Goal: Use online tool/utility: Utilize a website feature to perform a specific function

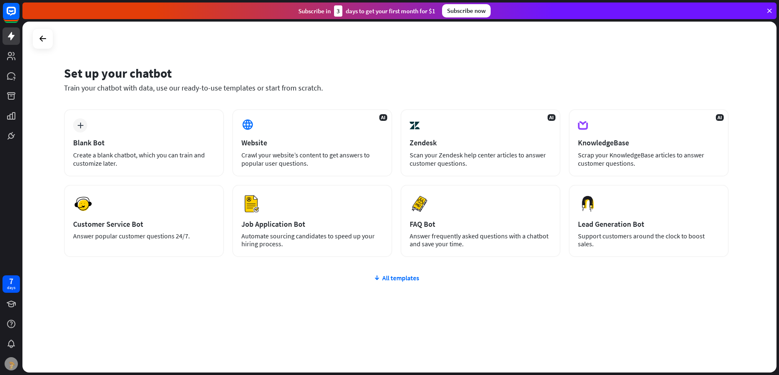
click at [394, 285] on div "plus Blank Bot Create a blank chatbot, which you can train and customize later.…" at bounding box center [396, 233] width 665 height 248
click at [407, 276] on div "All templates" at bounding box center [396, 278] width 665 height 8
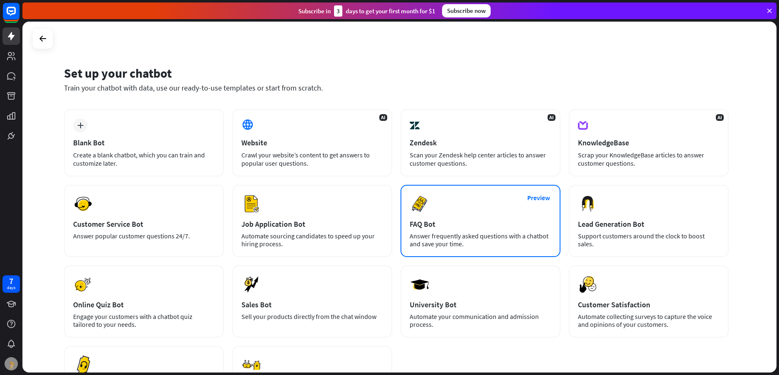
scroll to position [83, 0]
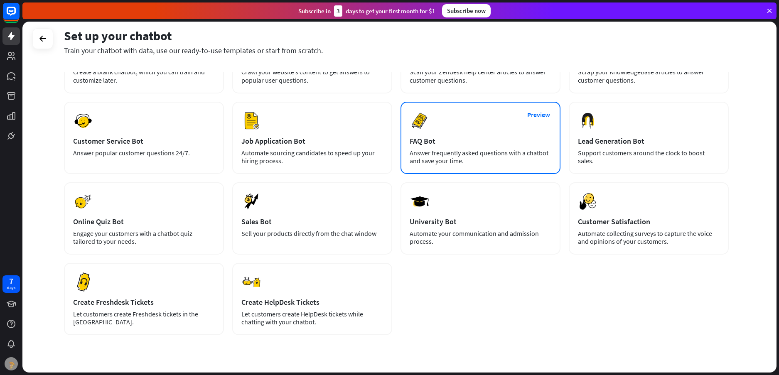
click at [460, 219] on div "University Bot" at bounding box center [481, 222] width 142 height 10
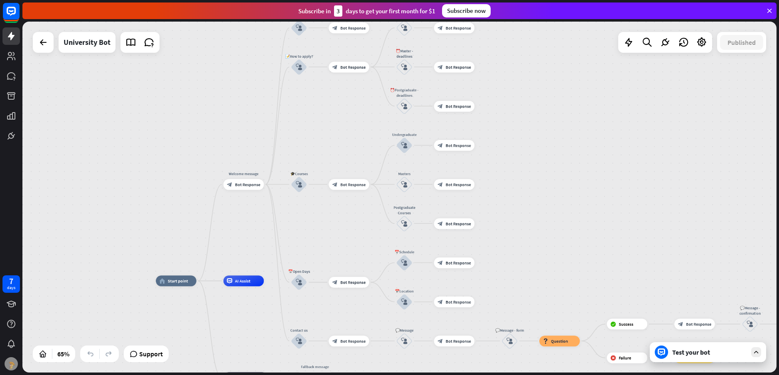
drag, startPoint x: 689, startPoint y: 106, endPoint x: 632, endPoint y: 206, distance: 115.0
click at [632, 207] on div "home_2 Start point Welcome message block_bot_response Bot Response ✨Main menu b…" at bounding box center [399, 197] width 755 height 351
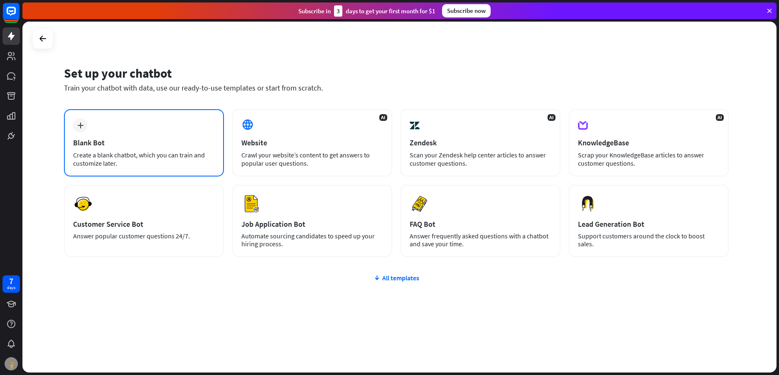
click at [142, 159] on div "Create a blank chatbot, which you can train and customize later." at bounding box center [144, 159] width 142 height 17
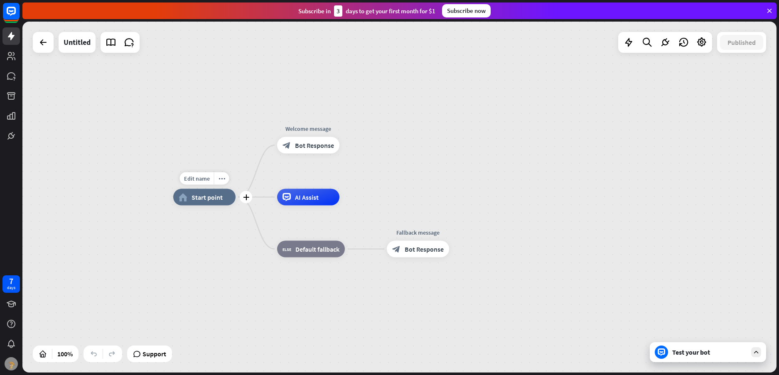
click at [210, 203] on div "home_2 Start point" at bounding box center [204, 197] width 62 height 17
